Goal: Transaction & Acquisition: Purchase product/service

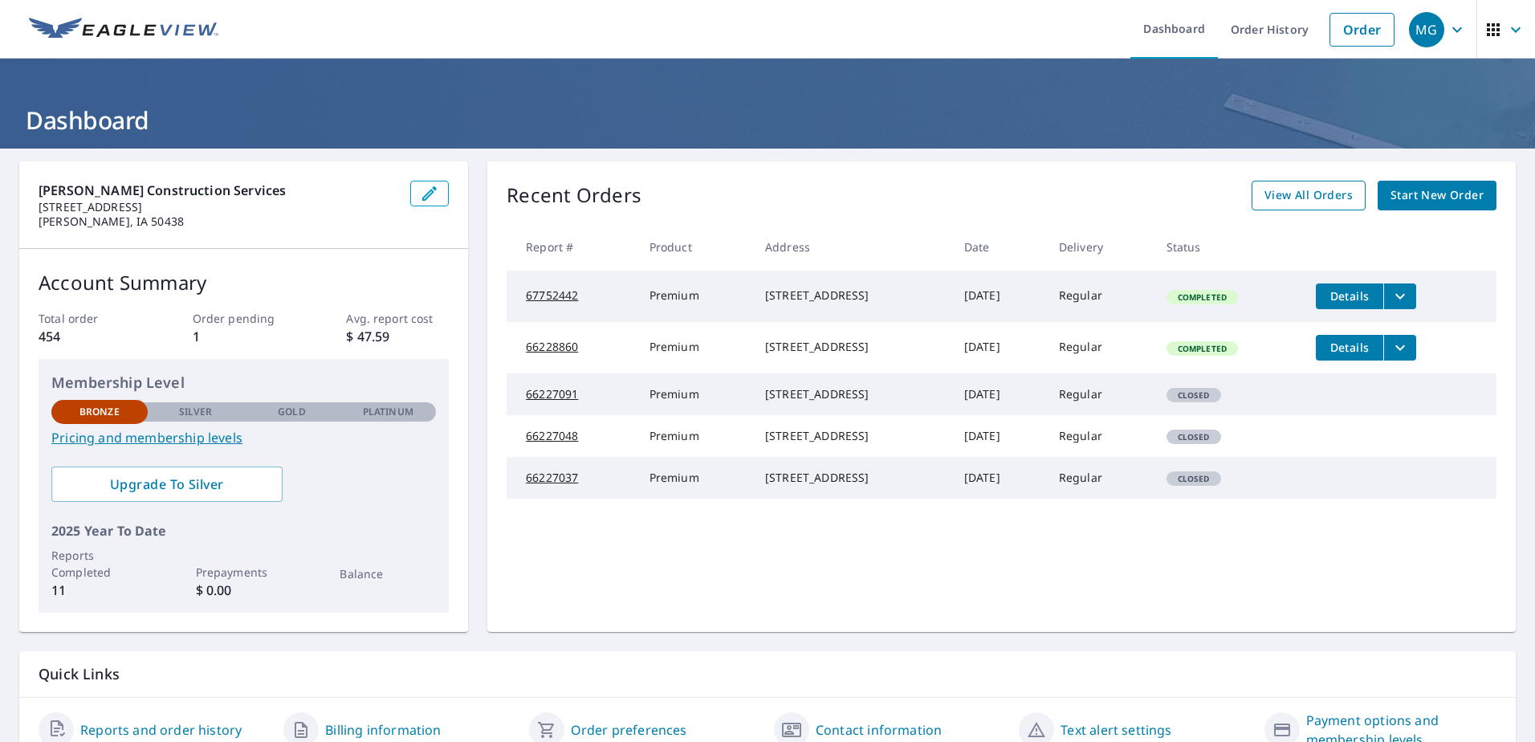
click at [1315, 198] on span "View All Orders" at bounding box center [1309, 195] width 88 height 20
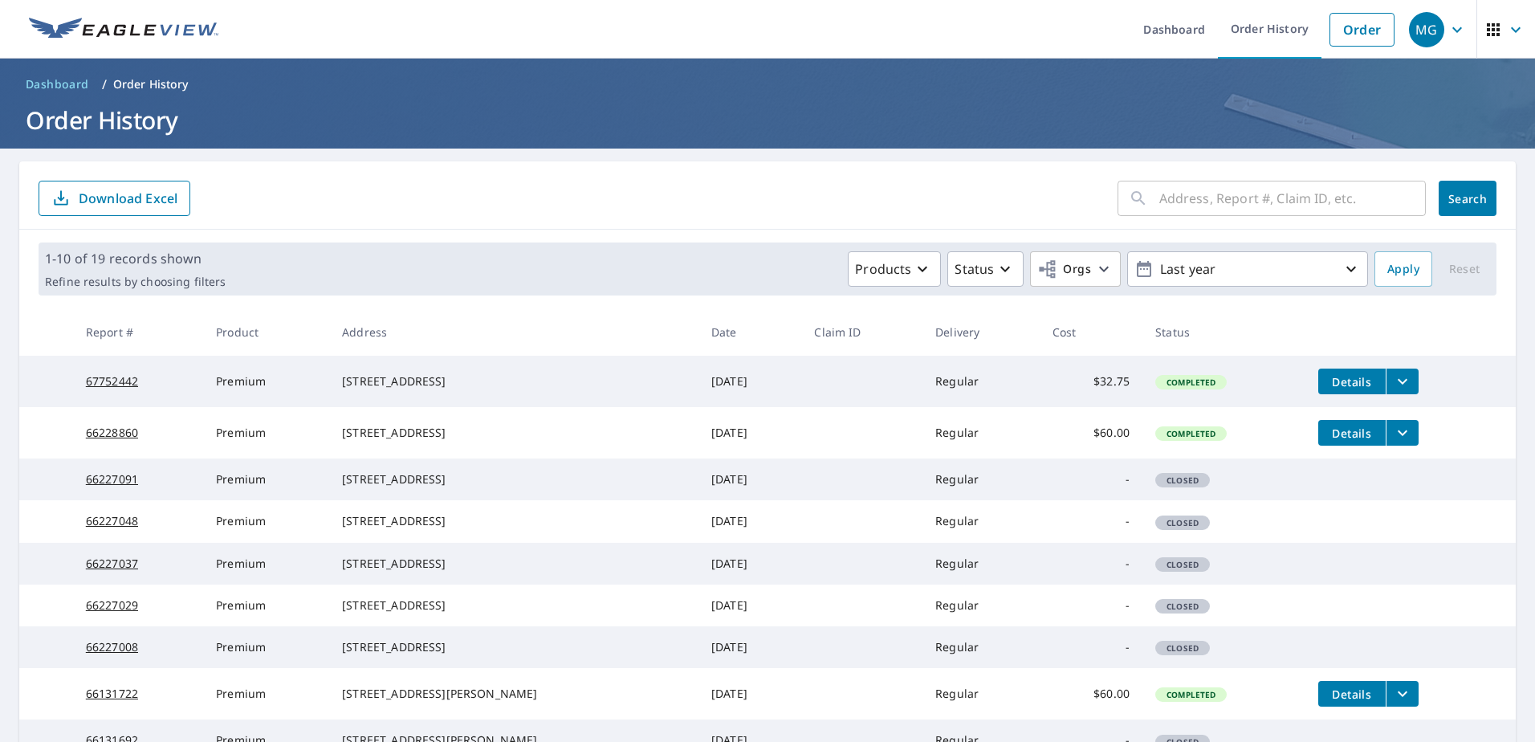
click at [1198, 208] on input "text" at bounding box center [1293, 198] width 267 height 45
type input "[STREET_ADDRESS]"
click at [1469, 202] on span "Search" at bounding box center [1468, 198] width 32 height 15
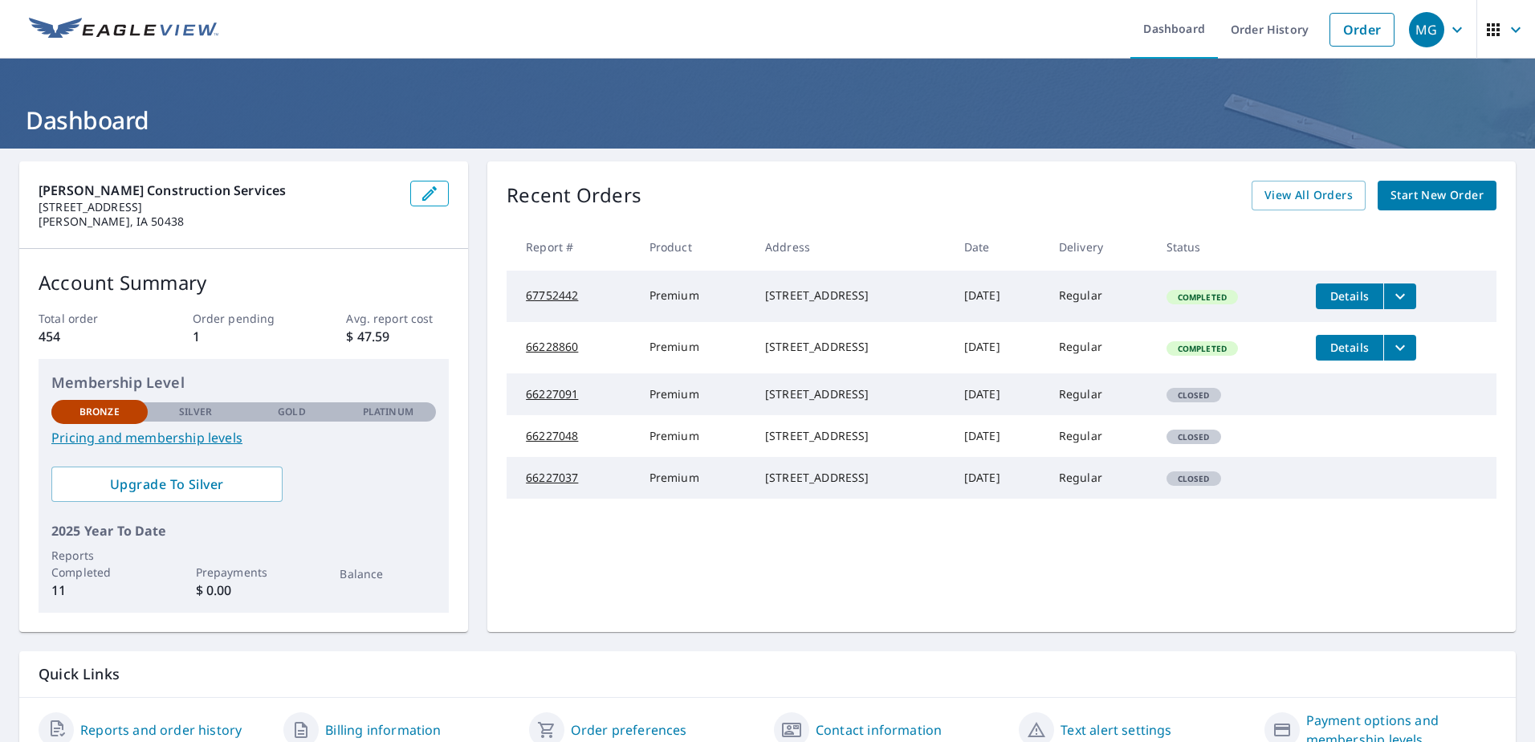
click at [1391, 196] on span "Start New Order" at bounding box center [1437, 195] width 93 height 20
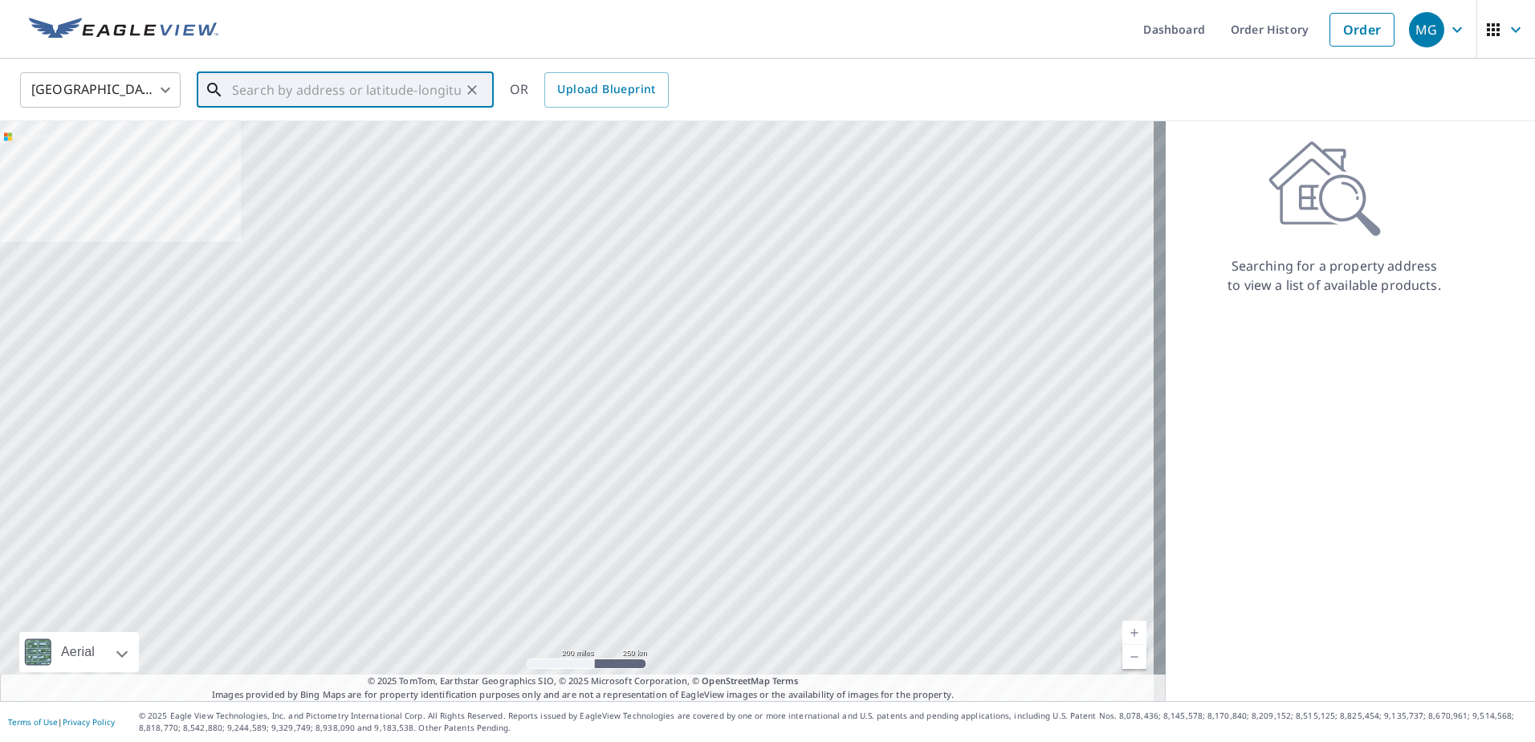
click at [316, 90] on input "text" at bounding box center [346, 89] width 229 height 45
click at [396, 96] on input "text" at bounding box center [346, 89] width 229 height 45
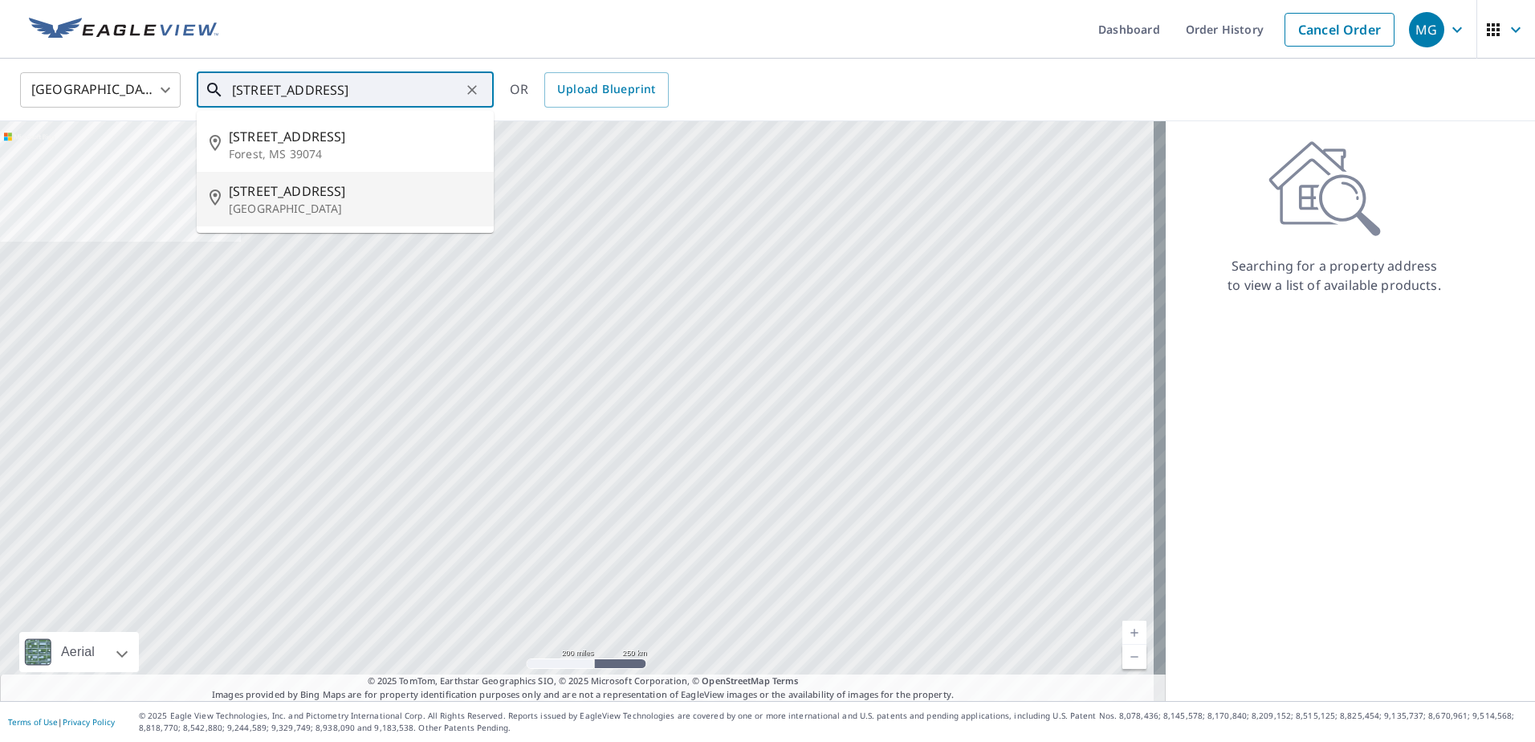
click at [291, 202] on p "Forest City, IA 50436" at bounding box center [355, 209] width 252 height 16
type input "110 Woodland Dr Forest City, IA 50436"
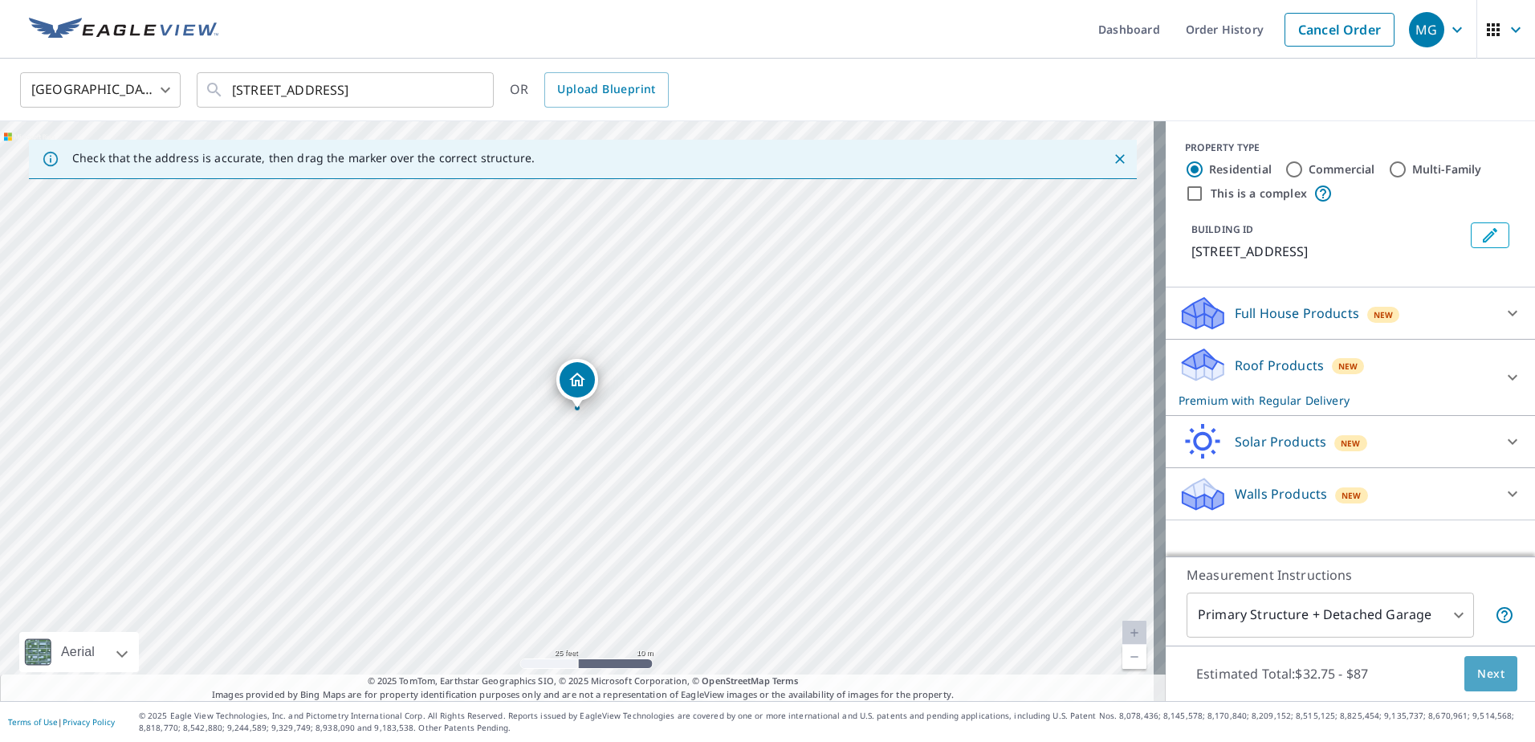
click at [1491, 679] on span "Next" at bounding box center [1491, 674] width 27 height 20
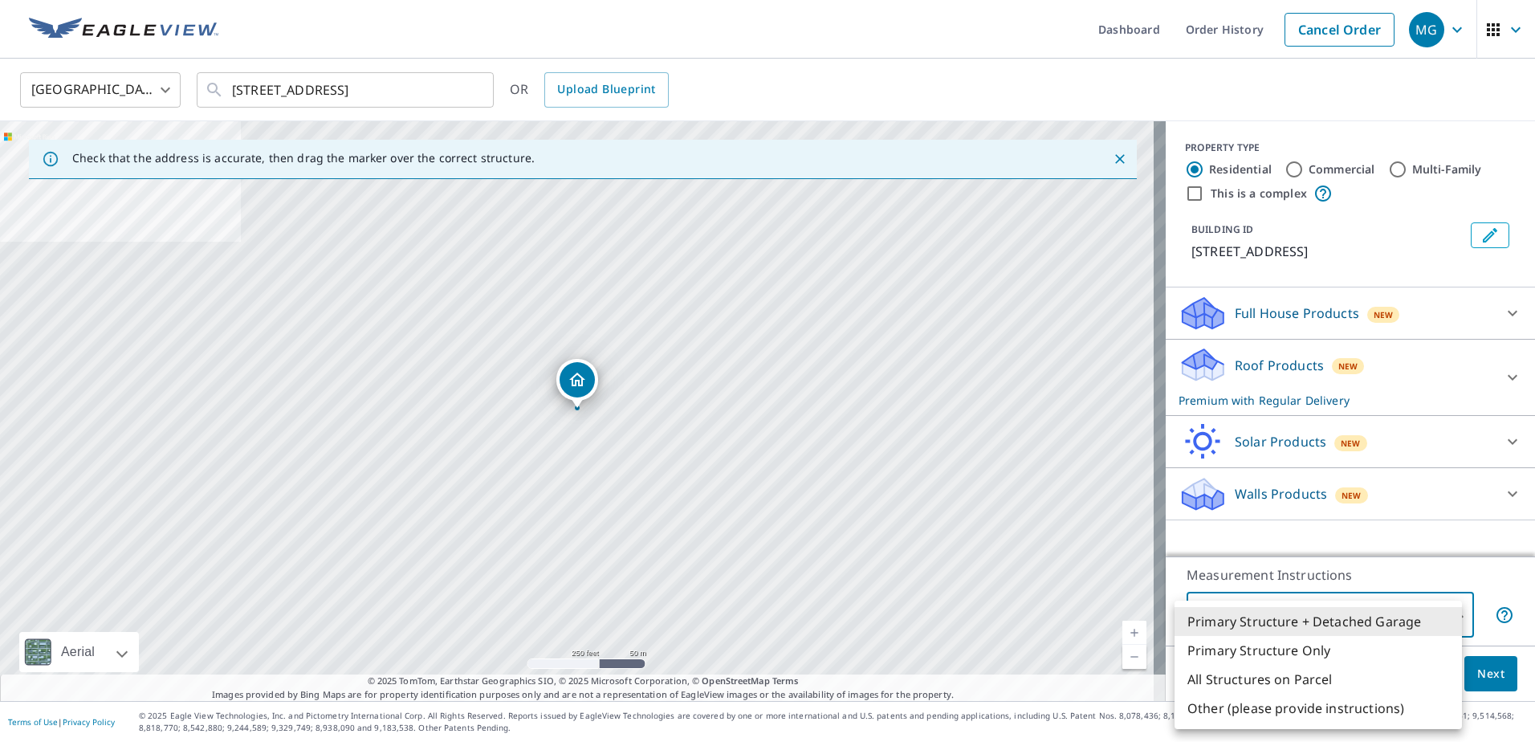
click at [1448, 613] on body "MG MG Dashboard Order History Cancel Order MG United States US ​ 110 Woodland D…" at bounding box center [767, 371] width 1535 height 742
click at [1303, 653] on li "Primary Structure Only" at bounding box center [1318, 650] width 287 height 29
type input "2"
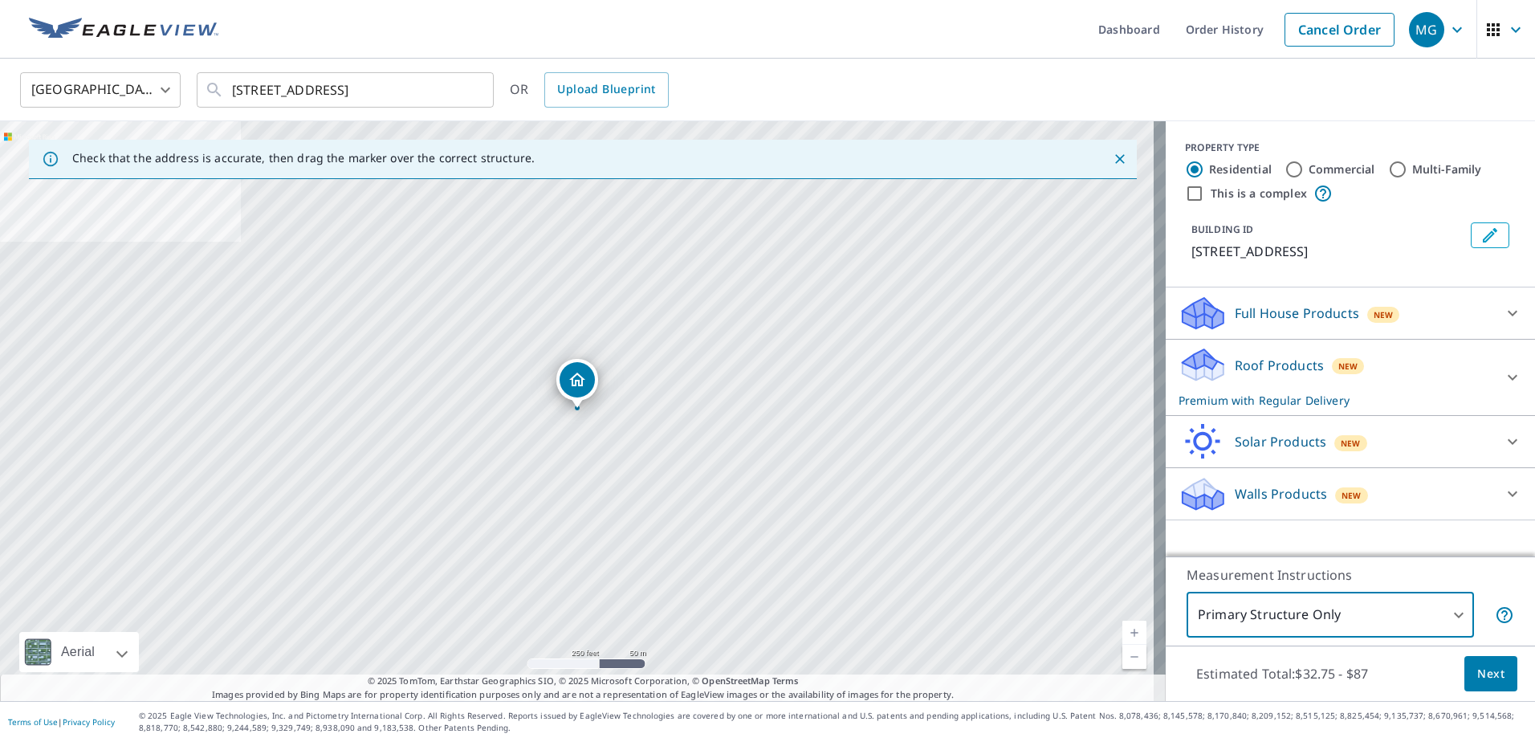
click at [1503, 375] on icon at bounding box center [1512, 377] width 19 height 19
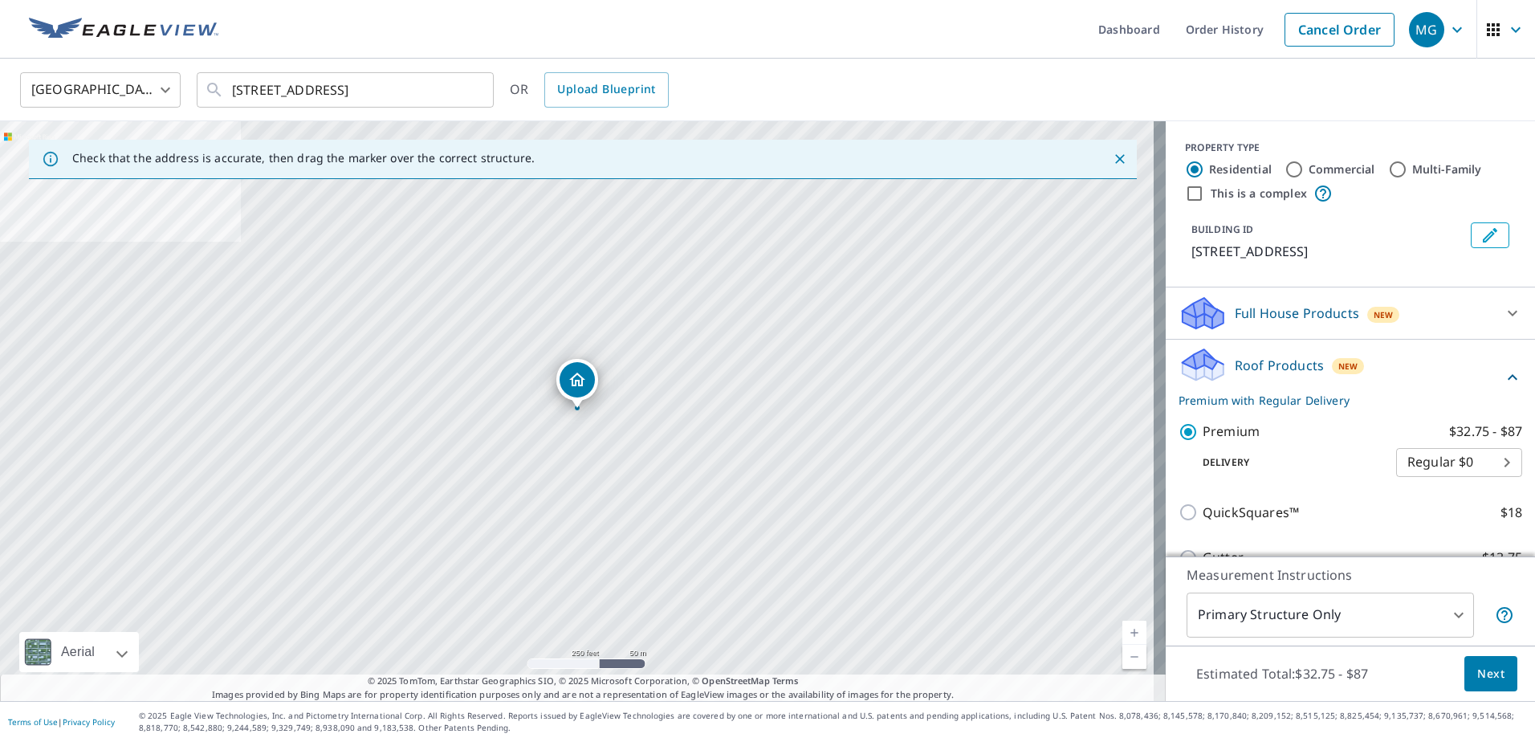
click at [1503, 379] on icon at bounding box center [1512, 377] width 19 height 19
click at [1294, 365] on p "Roof Products" at bounding box center [1279, 365] width 89 height 19
click at [1503, 308] on icon at bounding box center [1512, 313] width 19 height 19
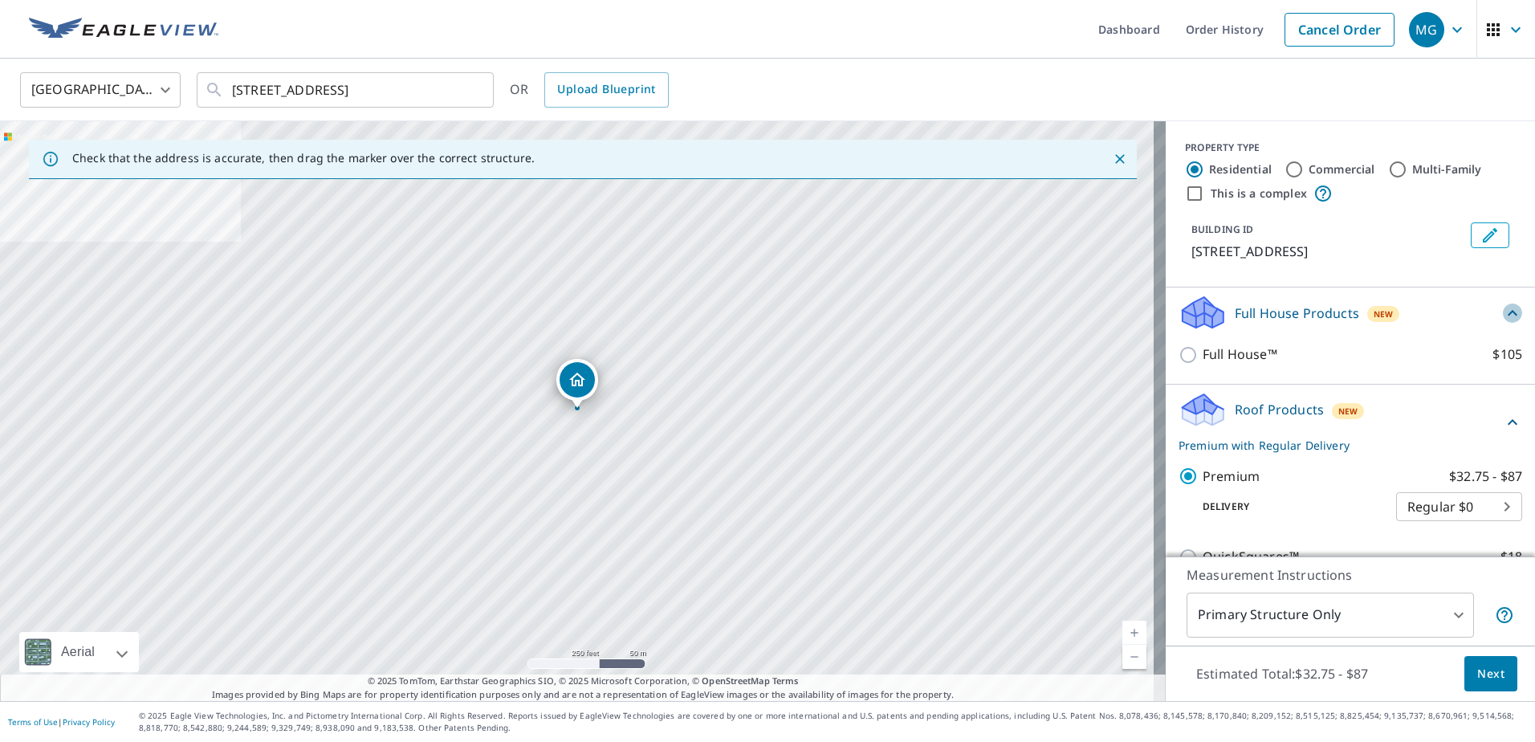
click at [1503, 310] on icon at bounding box center [1512, 313] width 19 height 19
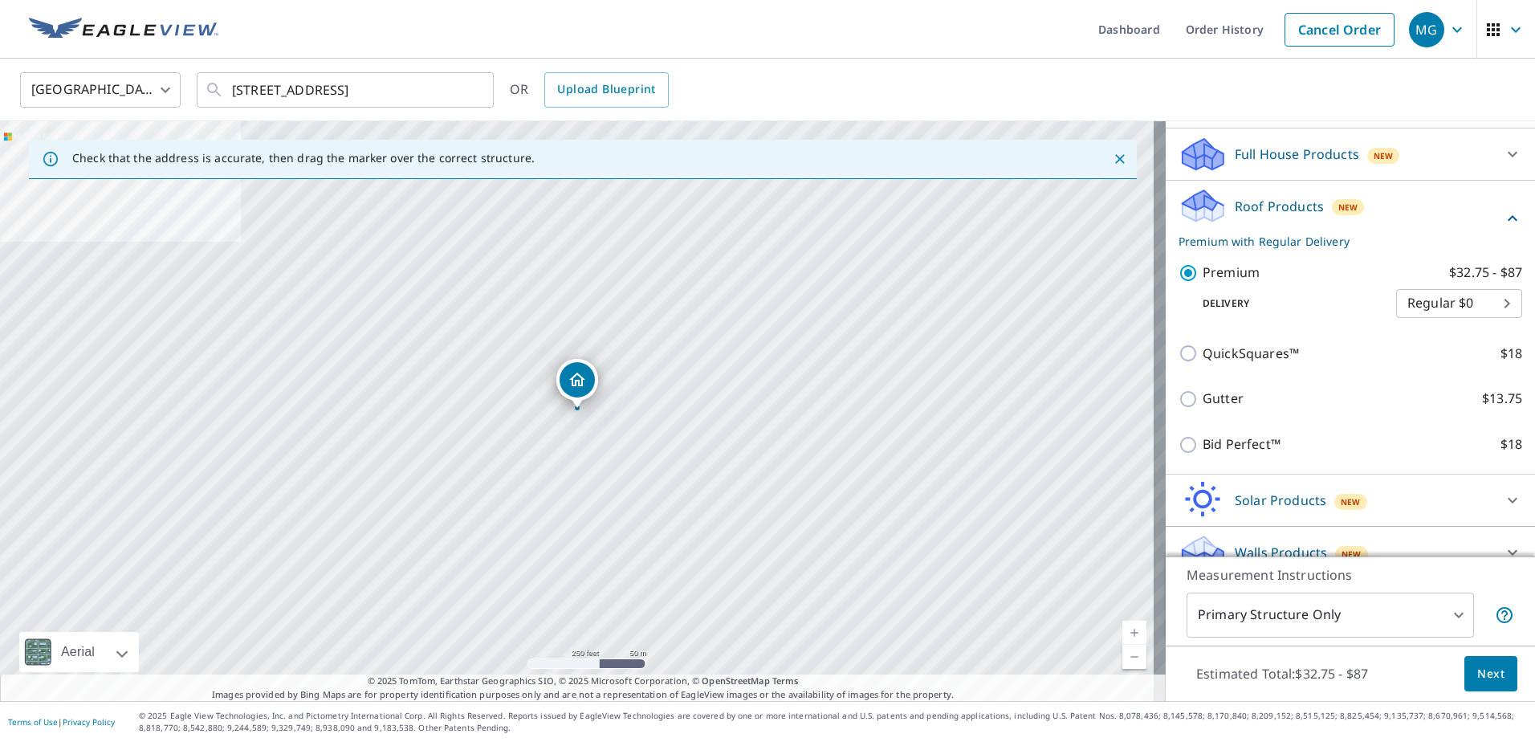
scroll to position [181, 0]
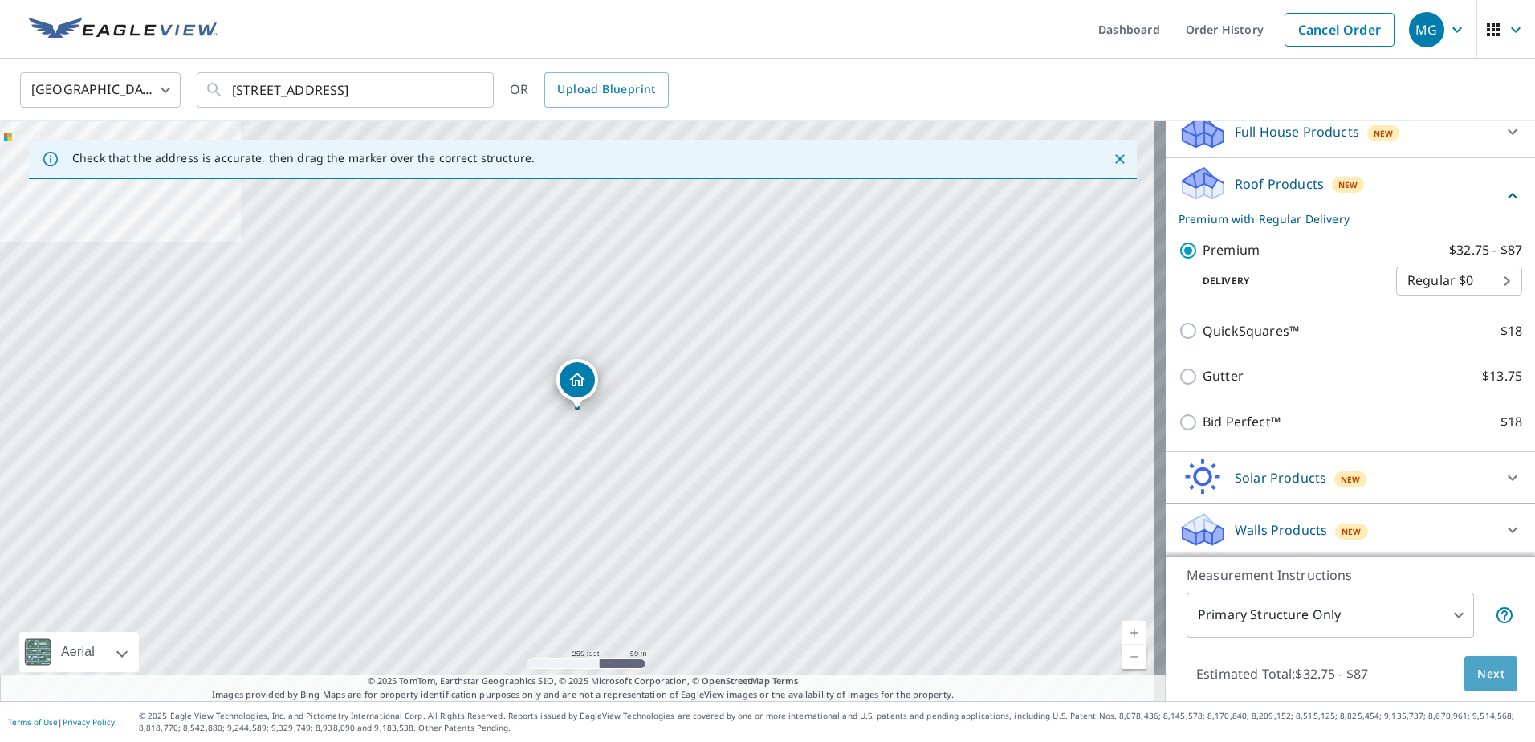
click at [1478, 671] on span "Next" at bounding box center [1491, 674] width 27 height 20
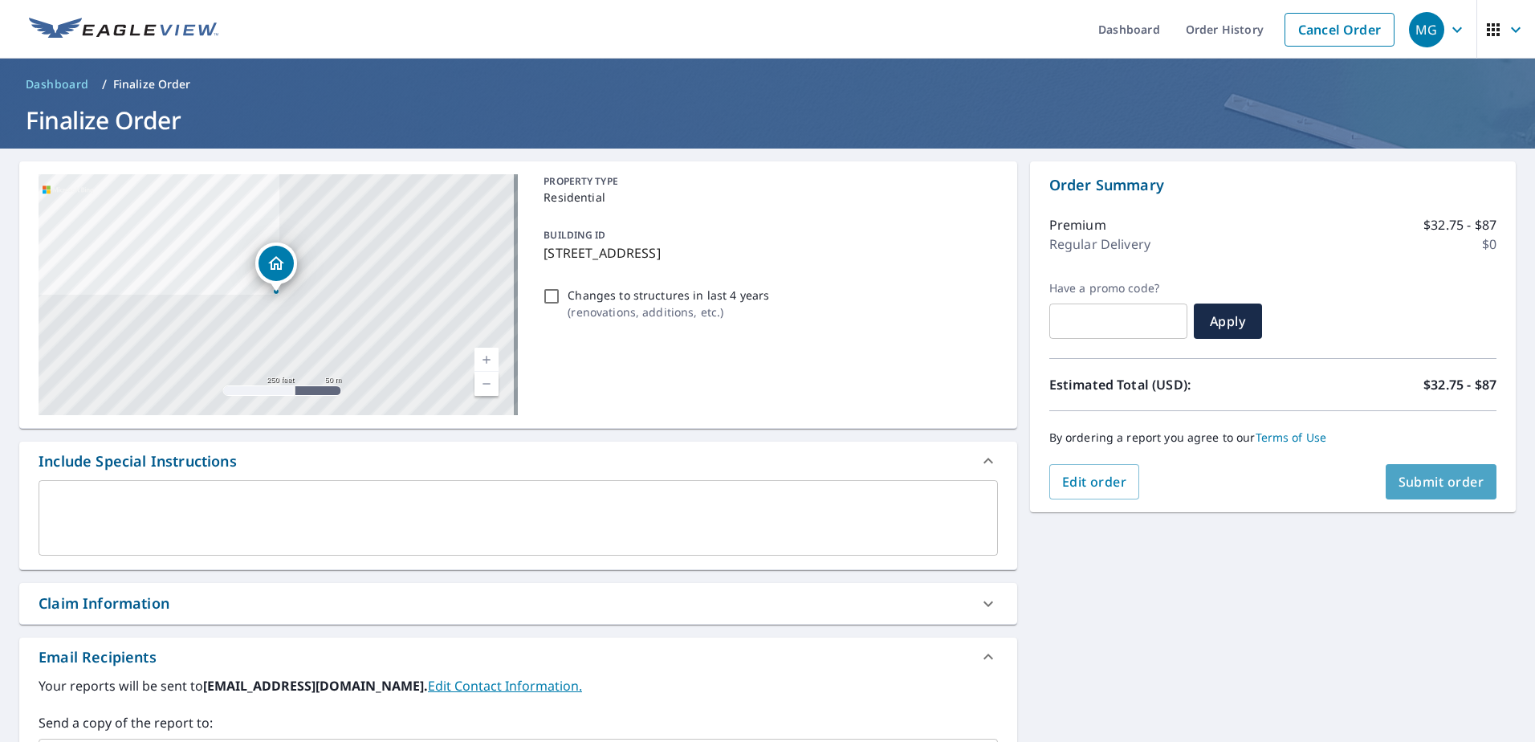
click at [1425, 480] on span "Submit order" at bounding box center [1442, 482] width 86 height 18
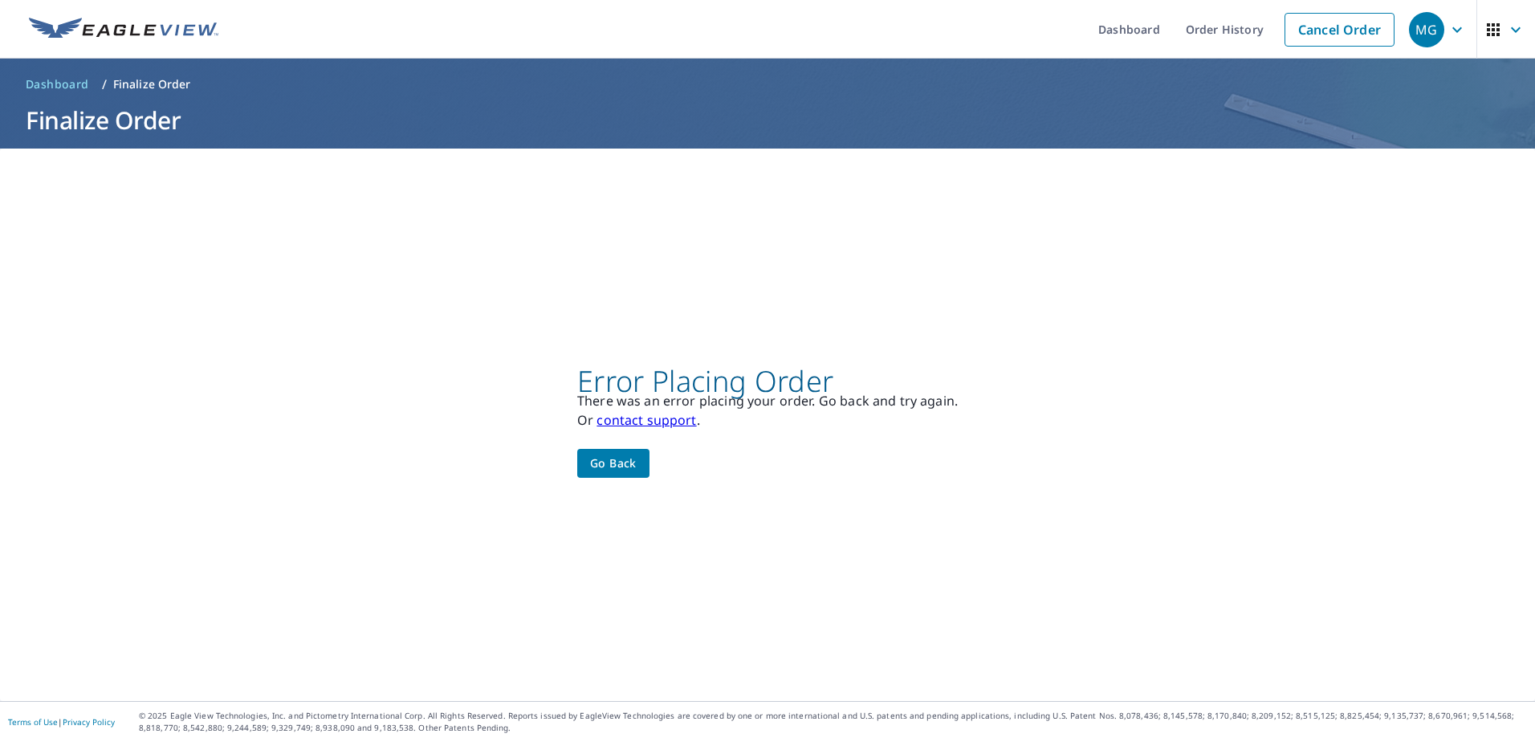
click at [613, 467] on span "Go back" at bounding box center [613, 464] width 47 height 20
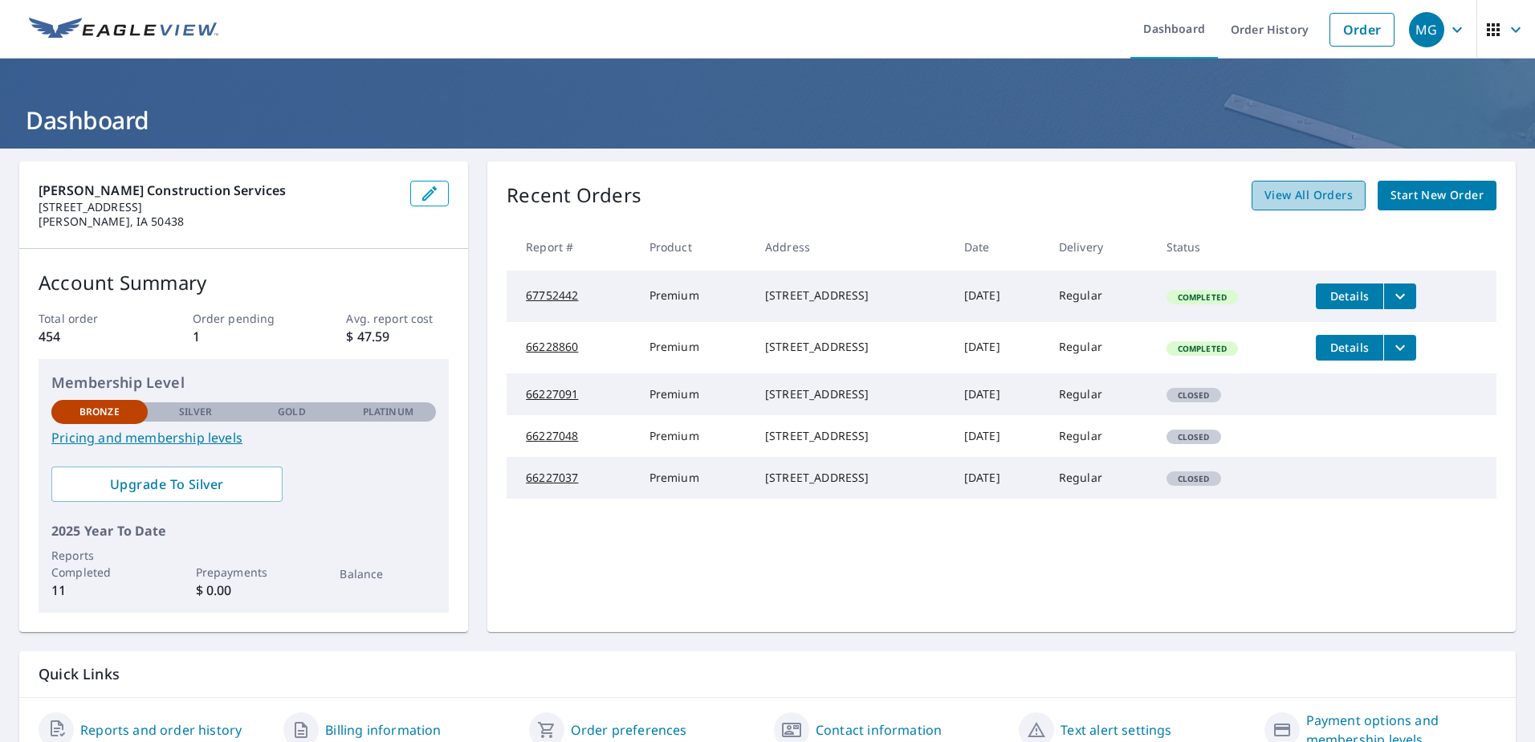
click at [1282, 194] on span "View All Orders" at bounding box center [1309, 195] width 88 height 20
click at [1437, 187] on span "Start New Order" at bounding box center [1437, 195] width 93 height 20
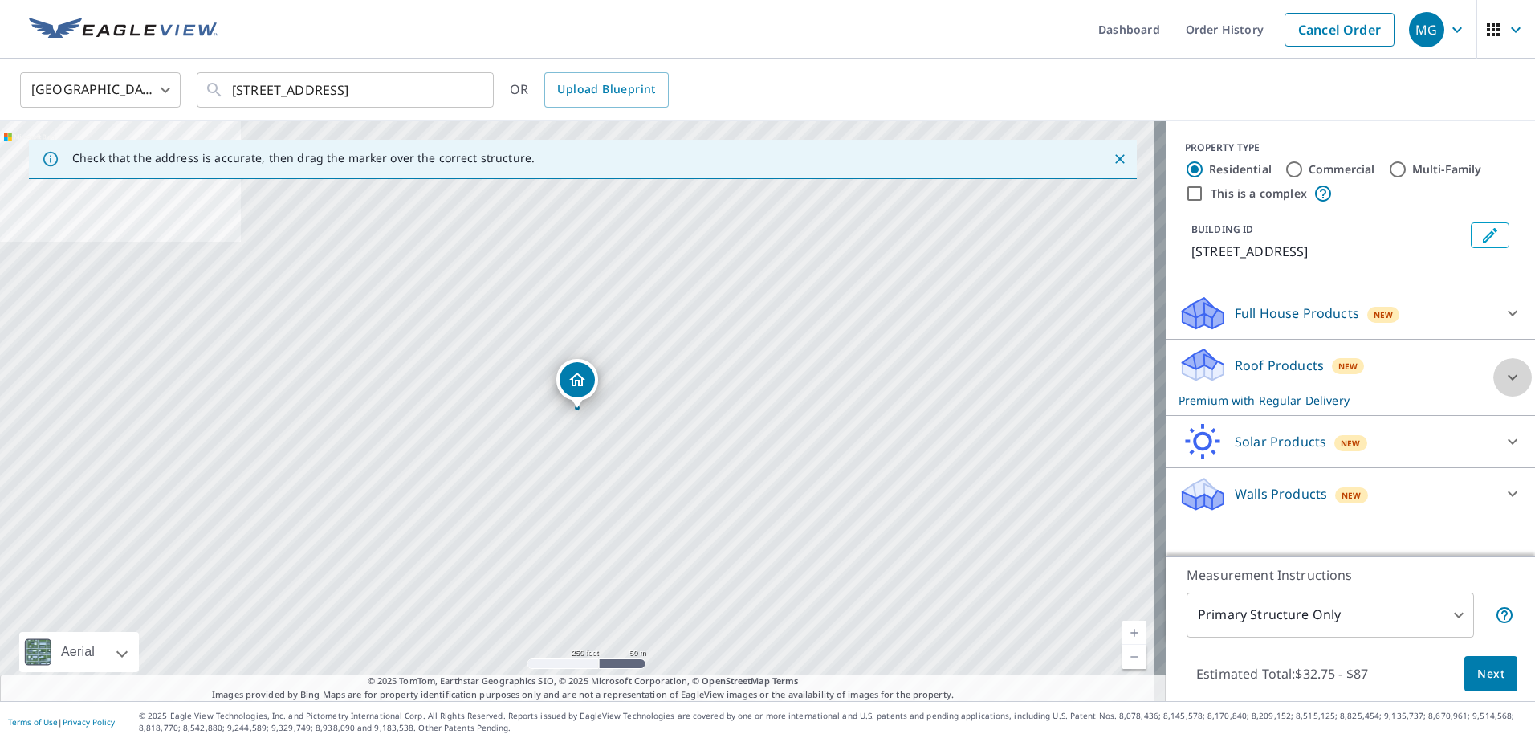
click at [1508, 377] on icon at bounding box center [1513, 378] width 10 height 6
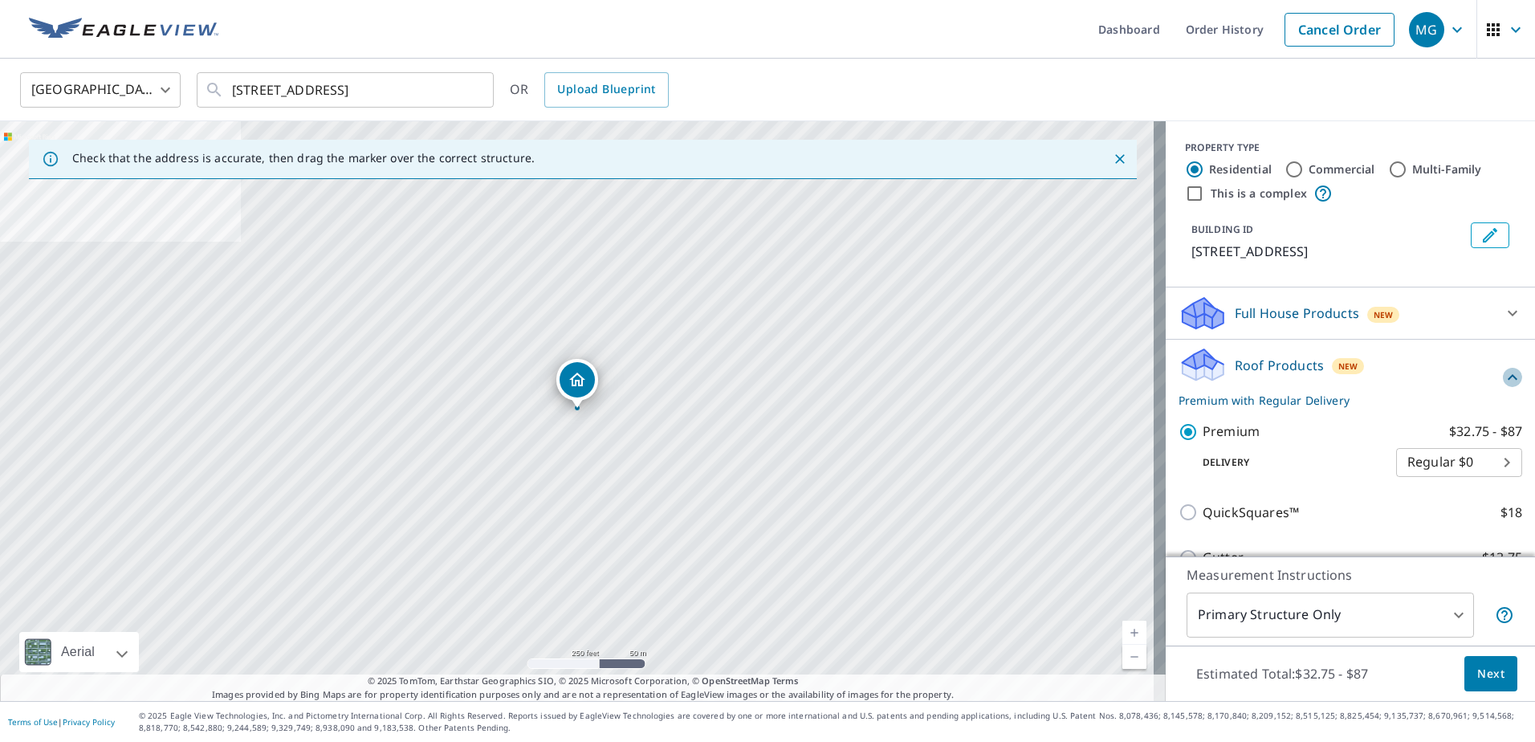
click at [1508, 377] on icon at bounding box center [1513, 377] width 10 height 6
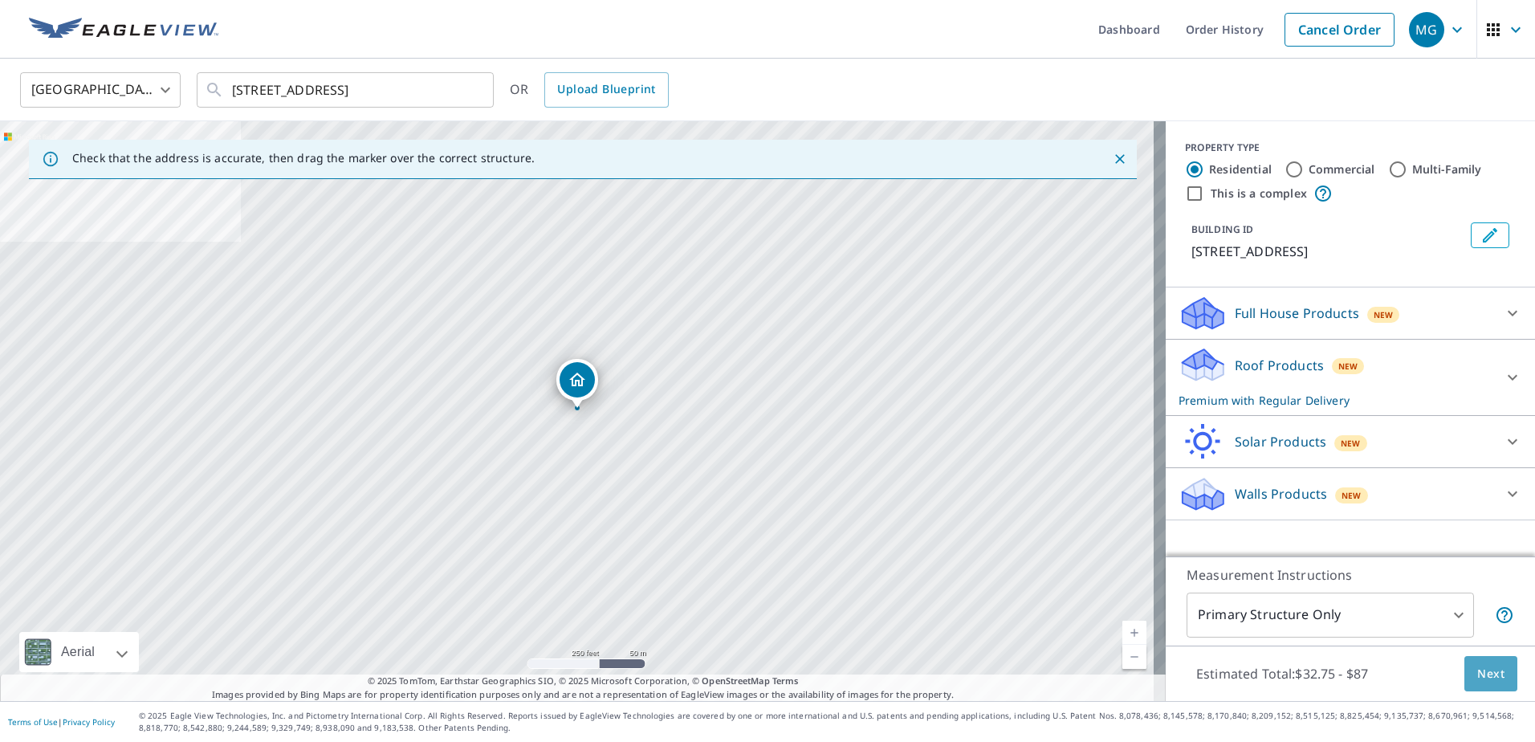
click at [1465, 678] on button "Next" at bounding box center [1491, 674] width 53 height 36
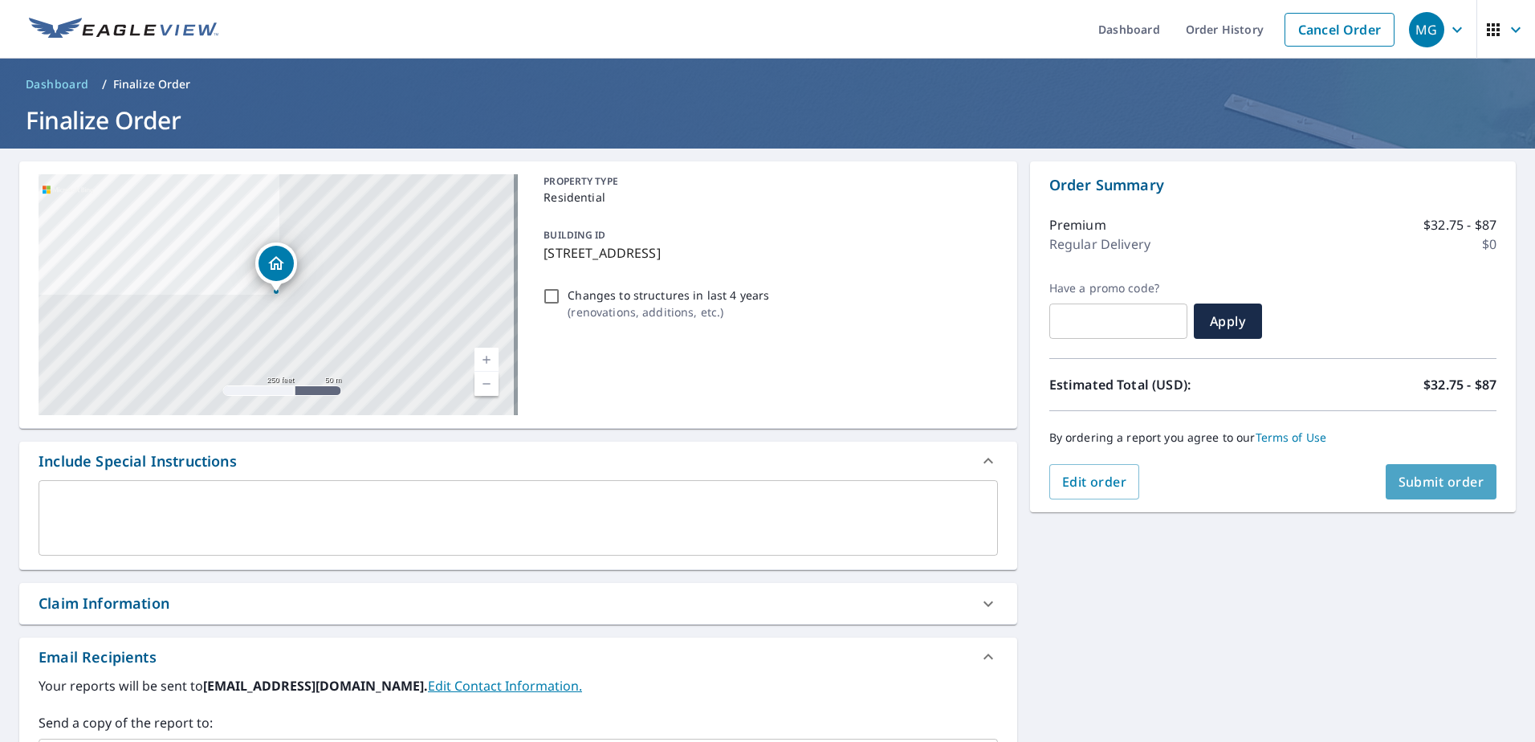
click at [1408, 480] on span "Submit order" at bounding box center [1442, 482] width 86 height 18
